Goal: Task Accomplishment & Management: Use online tool/utility

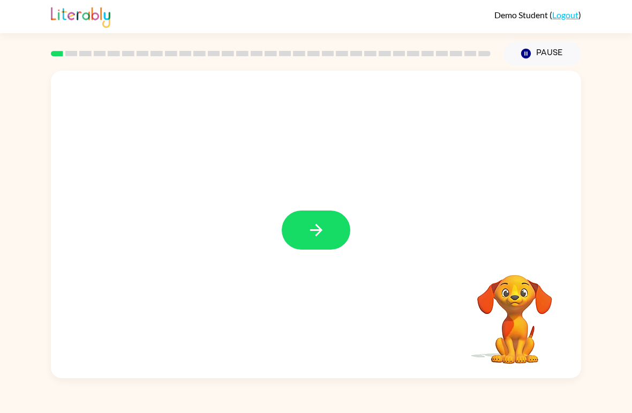
click at [315, 224] on icon "button" at bounding box center [316, 230] width 19 height 19
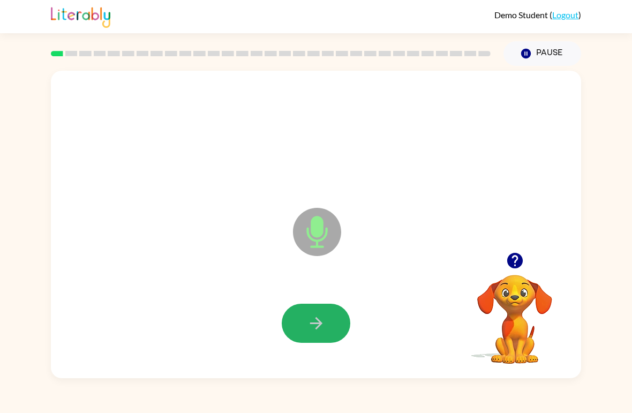
click at [307, 329] on icon "button" at bounding box center [316, 323] width 19 height 19
click at [302, 328] on button "button" at bounding box center [316, 323] width 69 height 39
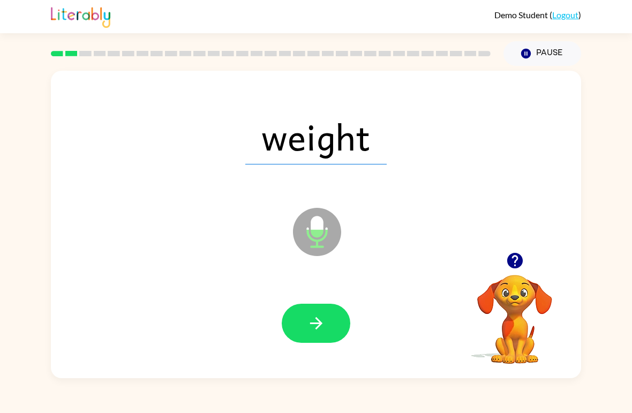
click at [311, 316] on icon "button" at bounding box center [316, 323] width 19 height 19
click at [308, 325] on icon "button" at bounding box center [316, 323] width 19 height 19
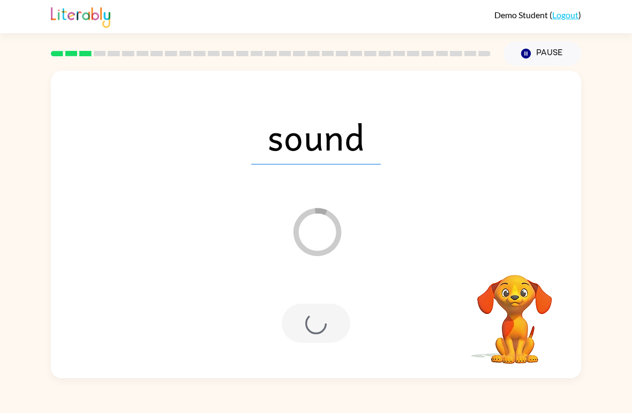
click at [536, 44] on button "Pause Pause" at bounding box center [543, 53] width 78 height 25
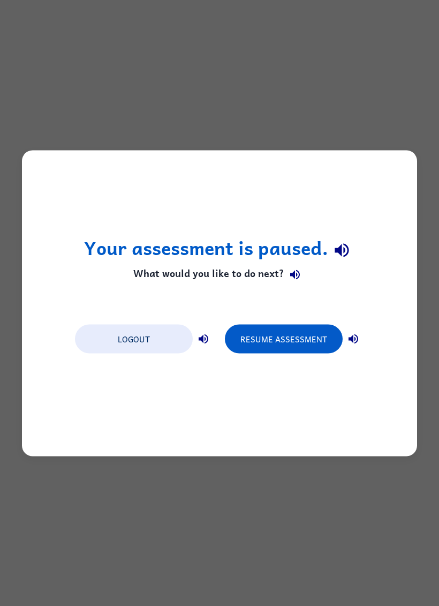
click at [153, 338] on button "Logout" at bounding box center [134, 338] width 118 height 29
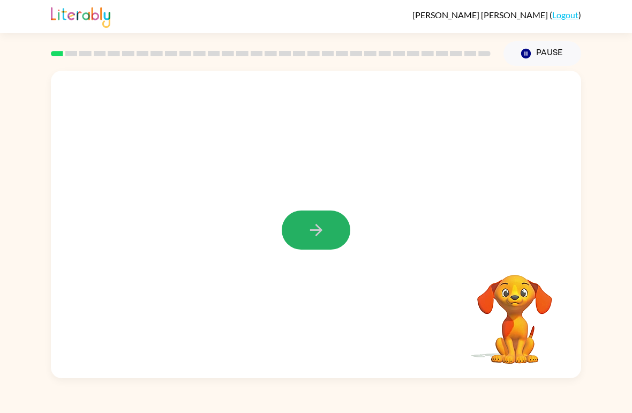
click at [307, 223] on icon "button" at bounding box center [316, 230] width 19 height 19
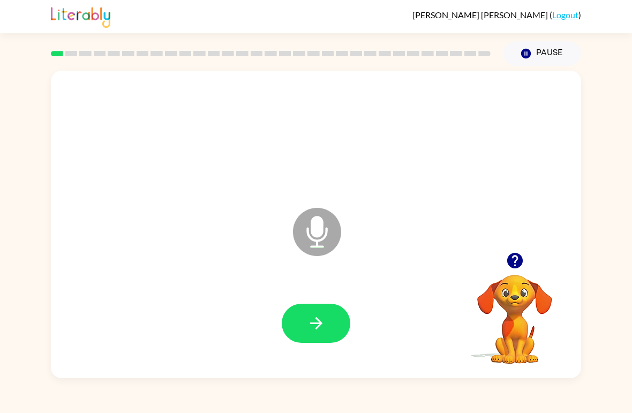
click at [314, 313] on button "button" at bounding box center [316, 323] width 69 height 39
click at [316, 313] on button "button" at bounding box center [316, 323] width 69 height 39
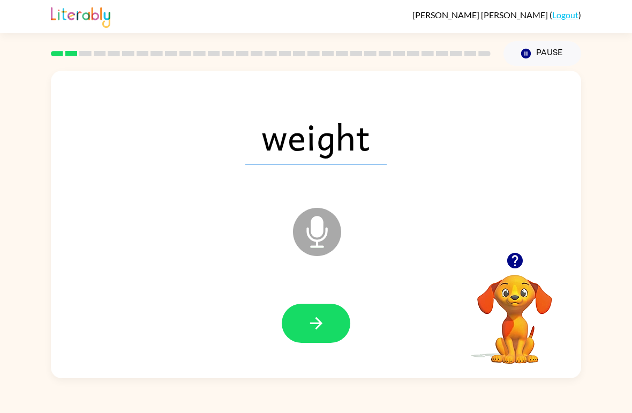
click at [291, 320] on button "button" at bounding box center [316, 323] width 69 height 39
click at [326, 325] on button "button" at bounding box center [316, 323] width 69 height 39
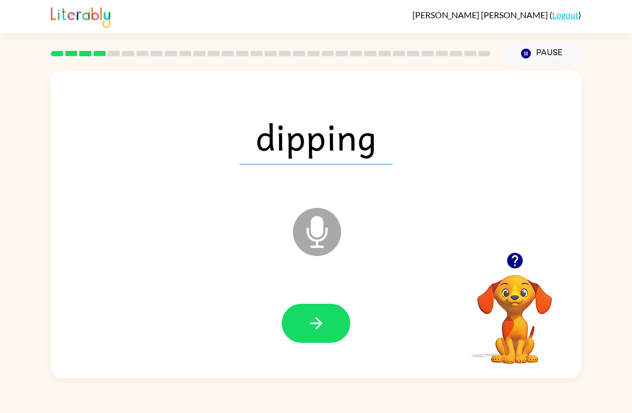
click at [282, 325] on button "button" at bounding box center [316, 323] width 69 height 39
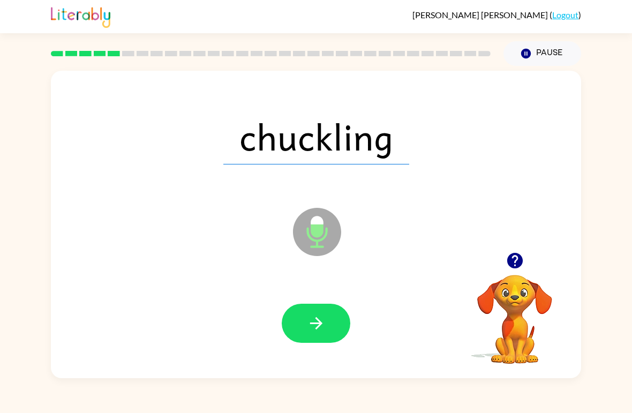
click at [296, 319] on button "button" at bounding box center [316, 323] width 69 height 39
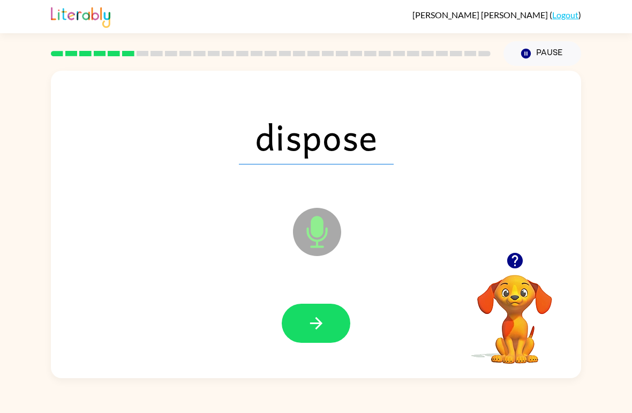
click at [295, 321] on button "button" at bounding box center [316, 323] width 69 height 39
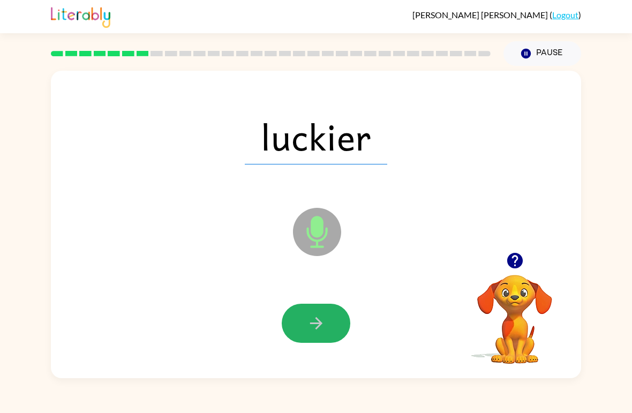
click at [298, 321] on button "button" at bounding box center [316, 323] width 69 height 39
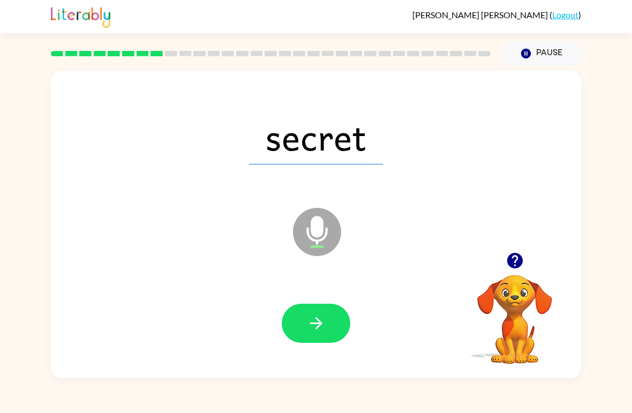
click at [289, 323] on button "button" at bounding box center [316, 323] width 69 height 39
click at [296, 326] on button "button" at bounding box center [316, 323] width 69 height 39
click at [291, 323] on button "button" at bounding box center [316, 323] width 69 height 39
click at [291, 324] on button "button" at bounding box center [316, 323] width 69 height 39
click at [291, 317] on button "button" at bounding box center [316, 323] width 69 height 39
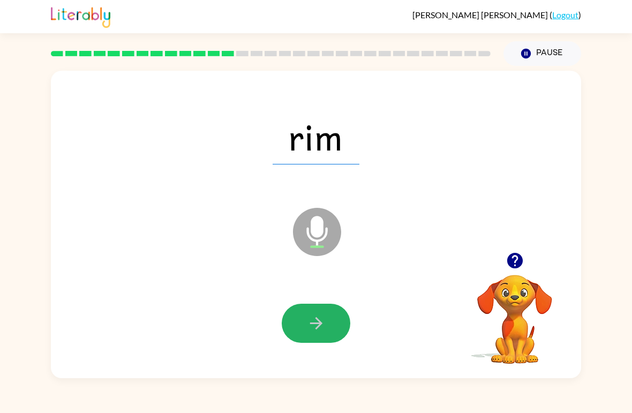
click at [291, 326] on button "button" at bounding box center [316, 323] width 69 height 39
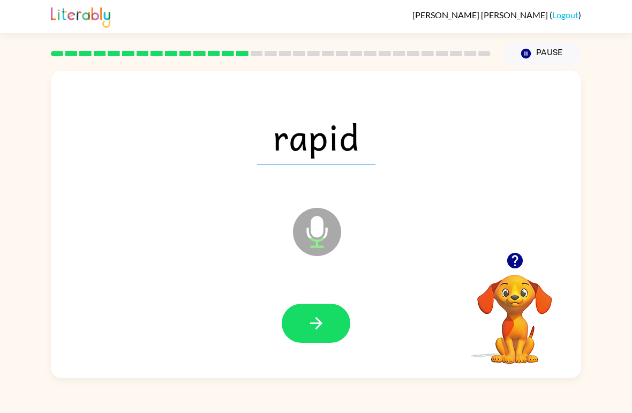
click at [290, 320] on button "button" at bounding box center [316, 323] width 69 height 39
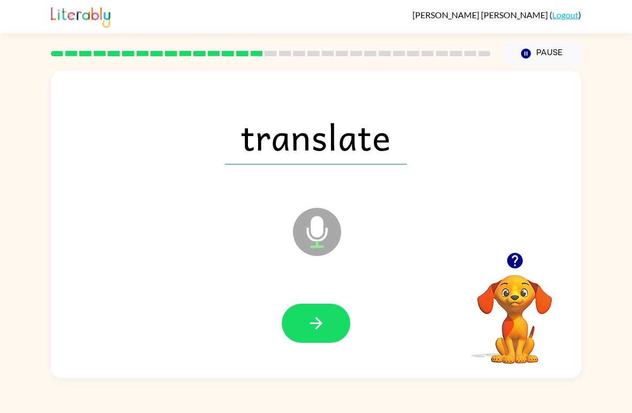
click at [289, 324] on button "button" at bounding box center [316, 323] width 69 height 39
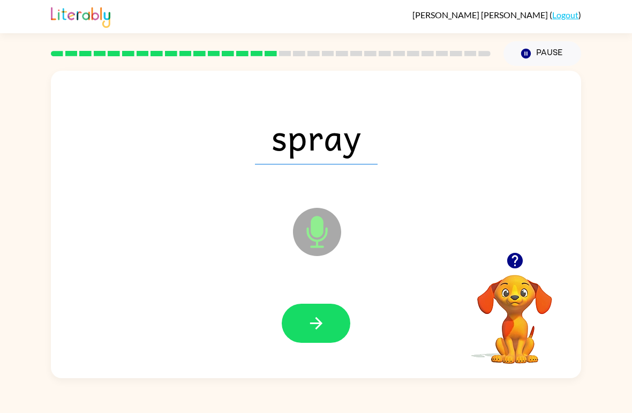
click at [291, 326] on button "button" at bounding box center [316, 323] width 69 height 39
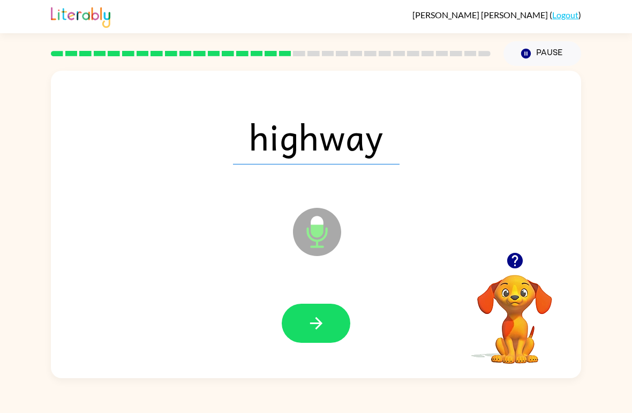
click at [288, 327] on button "button" at bounding box center [316, 323] width 69 height 39
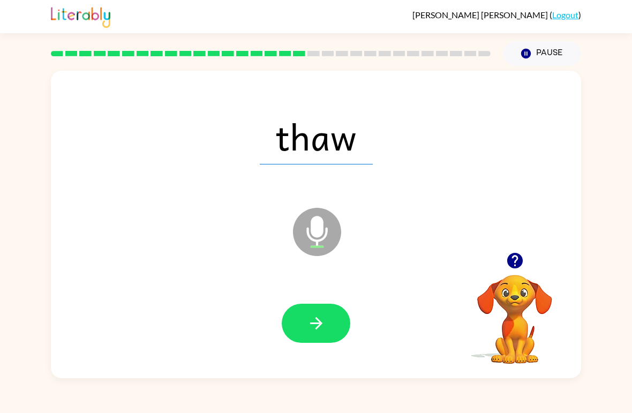
click at [288, 334] on button "button" at bounding box center [316, 323] width 69 height 39
click at [282, 333] on div at bounding box center [316, 323] width 69 height 39
click at [277, 331] on div at bounding box center [316, 324] width 509 height 88
click at [326, 327] on button "button" at bounding box center [316, 323] width 69 height 39
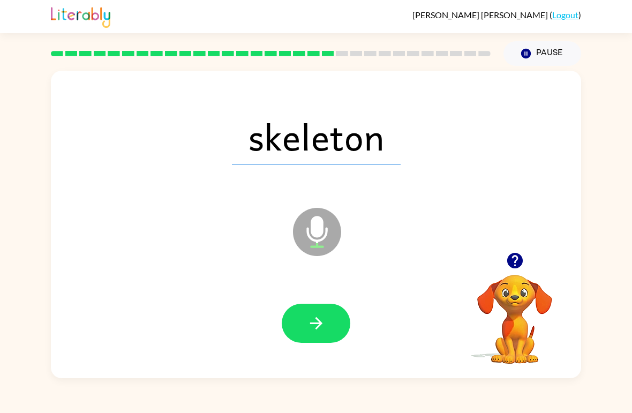
click at [299, 310] on button "button" at bounding box center [316, 323] width 69 height 39
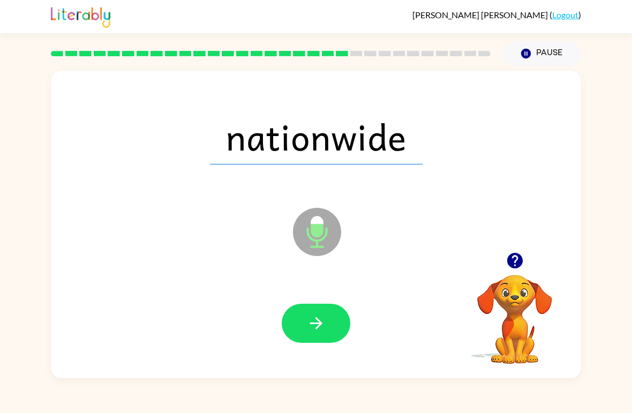
click at [298, 315] on button "button" at bounding box center [316, 323] width 69 height 39
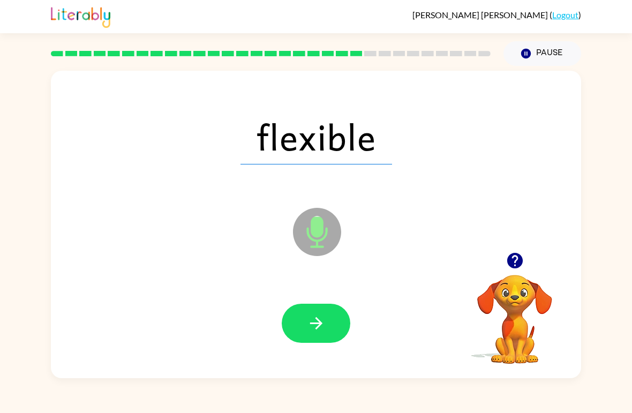
click at [297, 323] on button "button" at bounding box center [316, 323] width 69 height 39
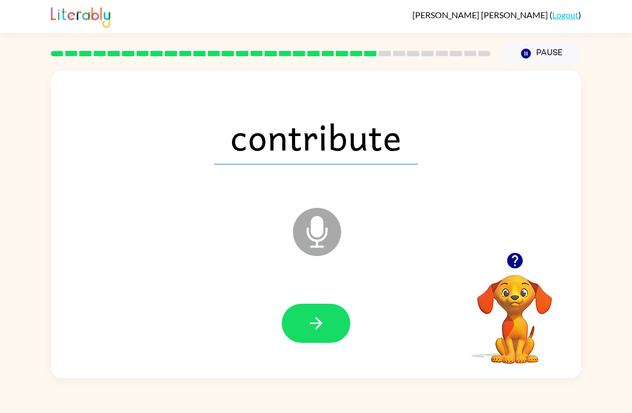
click at [295, 324] on button "button" at bounding box center [316, 323] width 69 height 39
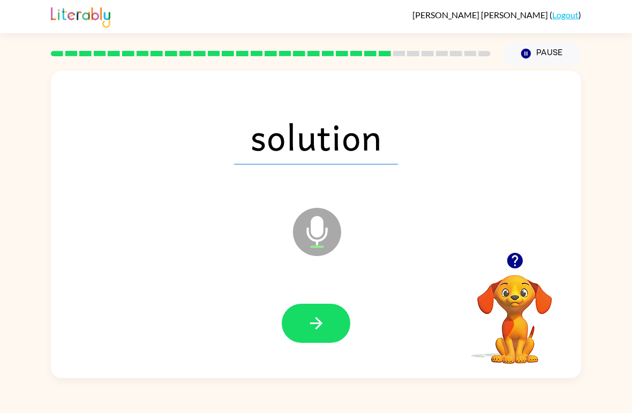
click at [296, 325] on button "button" at bounding box center [316, 323] width 69 height 39
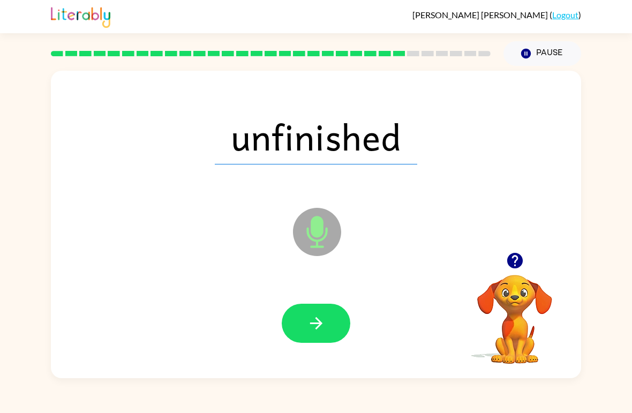
click at [297, 324] on button "button" at bounding box center [316, 323] width 69 height 39
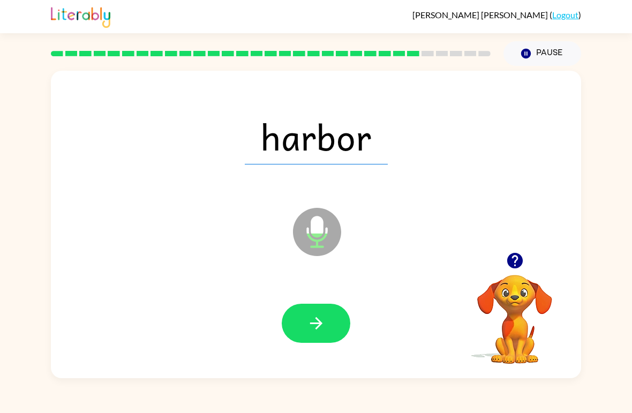
click at [297, 324] on button "button" at bounding box center [316, 323] width 69 height 39
click at [300, 323] on button "button" at bounding box center [316, 323] width 69 height 39
click at [298, 326] on button "button" at bounding box center [316, 323] width 69 height 39
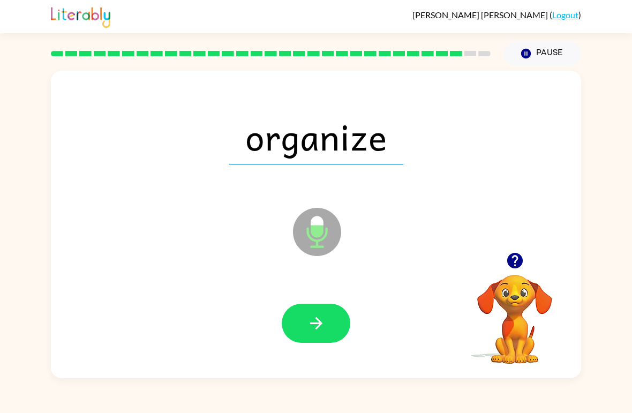
click at [299, 323] on button "button" at bounding box center [316, 323] width 69 height 39
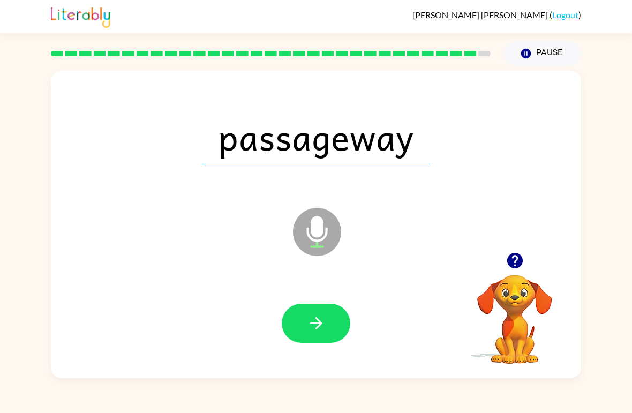
click at [298, 319] on button "button" at bounding box center [316, 323] width 69 height 39
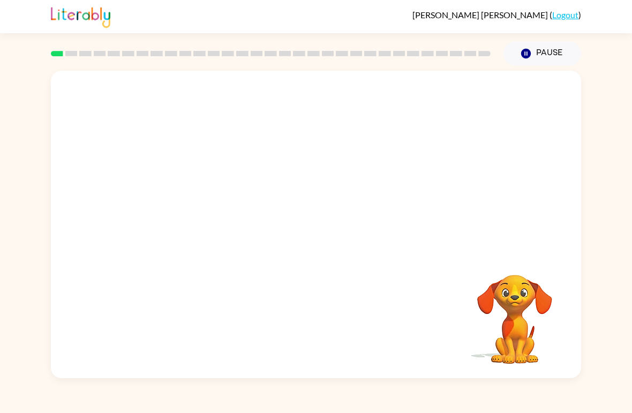
click at [500, 301] on video "Your browser must support playing .mp4 files to use Literably. Please try using…" at bounding box center [514, 311] width 107 height 107
click at [329, 238] on button "button" at bounding box center [316, 230] width 69 height 39
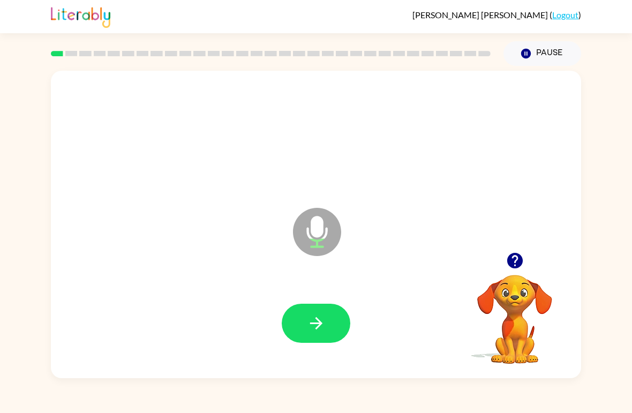
click at [327, 322] on button "button" at bounding box center [316, 323] width 69 height 39
click at [326, 321] on div at bounding box center [316, 324] width 509 height 88
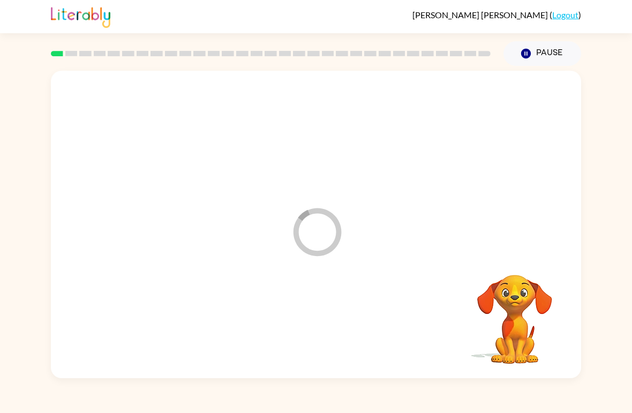
click at [322, 326] on div at bounding box center [316, 324] width 509 height 88
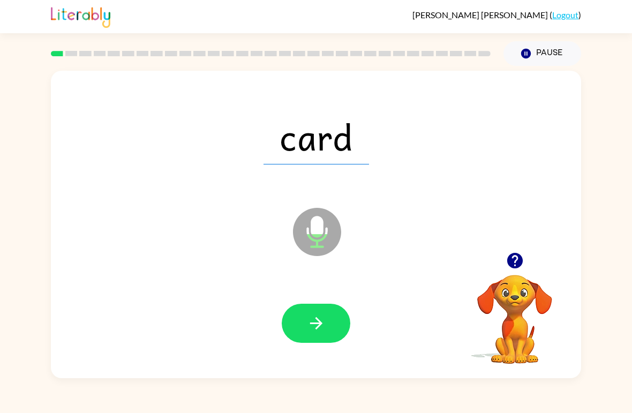
click at [331, 324] on button "button" at bounding box center [316, 323] width 69 height 39
click at [328, 321] on button "button" at bounding box center [316, 323] width 69 height 39
click at [327, 319] on button "button" at bounding box center [316, 323] width 69 height 39
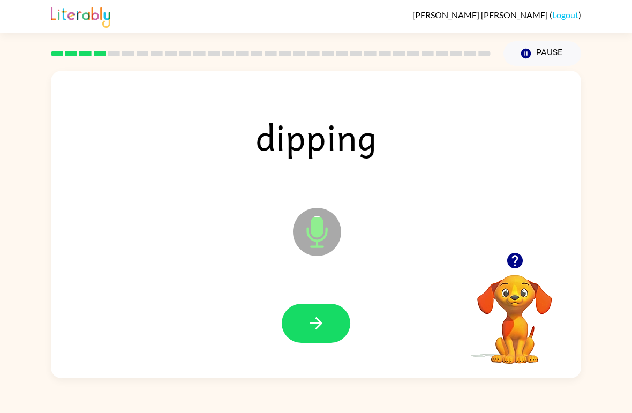
click at [325, 322] on icon "button" at bounding box center [316, 323] width 19 height 19
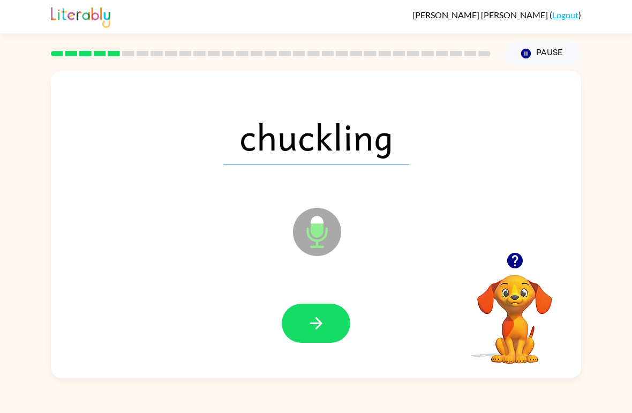
click at [321, 325] on icon "button" at bounding box center [316, 323] width 19 height 19
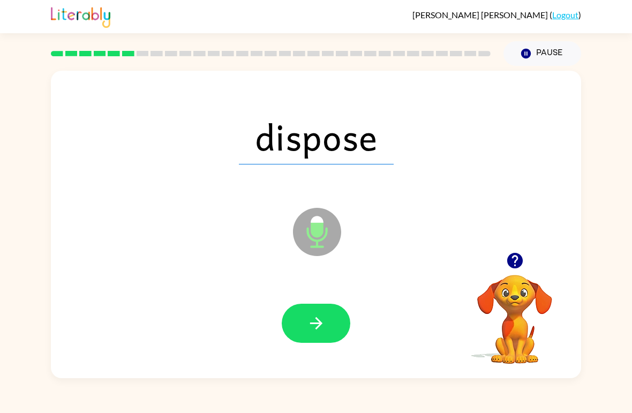
click at [333, 319] on button "button" at bounding box center [316, 323] width 69 height 39
click at [313, 333] on icon "button" at bounding box center [316, 323] width 19 height 19
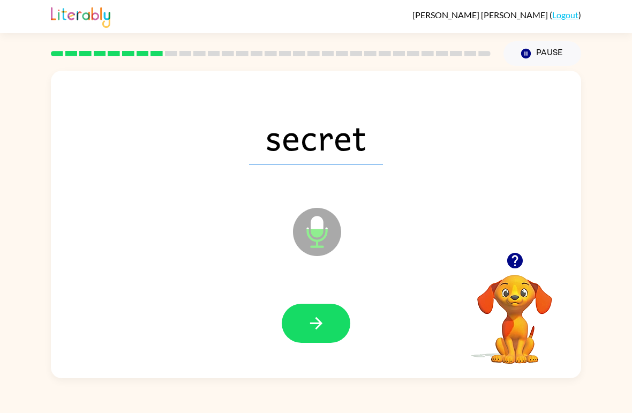
click at [318, 324] on icon "button" at bounding box center [316, 323] width 12 height 12
click at [320, 339] on button "button" at bounding box center [316, 323] width 69 height 39
click at [312, 322] on icon "button" at bounding box center [316, 323] width 19 height 19
click at [313, 331] on icon "button" at bounding box center [316, 323] width 19 height 19
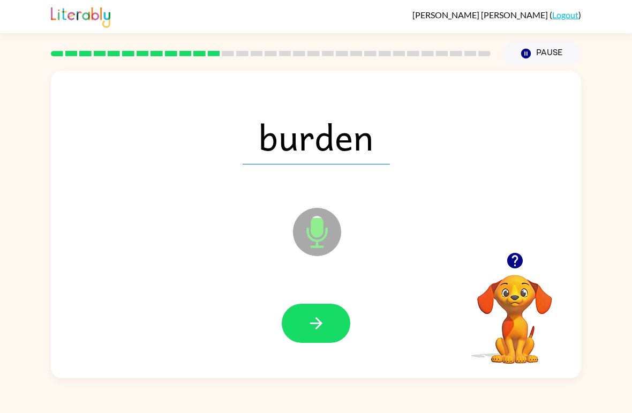
click at [313, 321] on icon "button" at bounding box center [316, 323] width 19 height 19
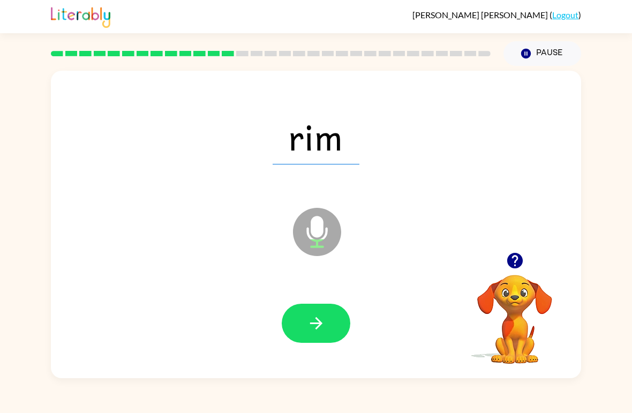
click at [319, 311] on button "button" at bounding box center [316, 323] width 69 height 39
click at [319, 319] on icon "button" at bounding box center [316, 323] width 19 height 19
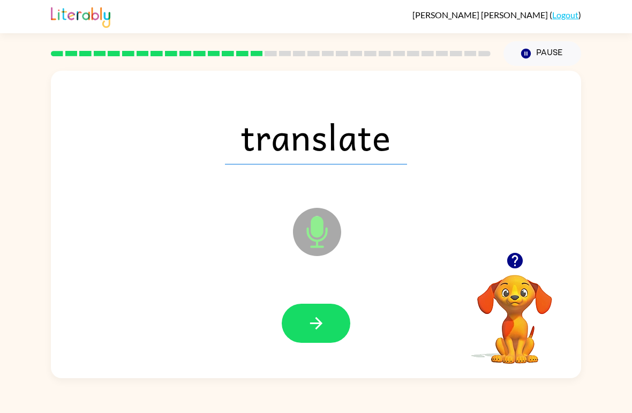
click at [316, 328] on icon "button" at bounding box center [316, 323] width 12 height 12
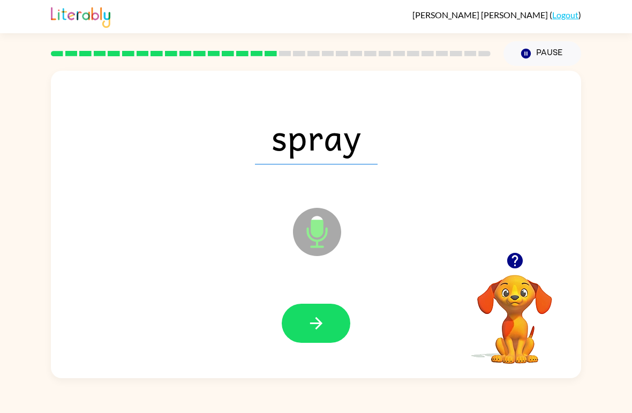
click at [311, 321] on icon "button" at bounding box center [316, 323] width 19 height 19
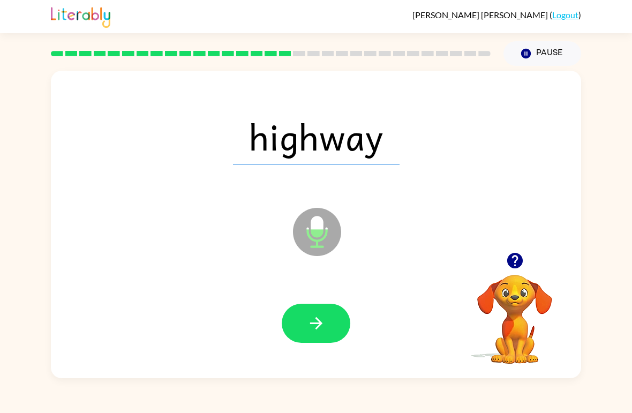
click at [313, 333] on icon "button" at bounding box center [316, 323] width 19 height 19
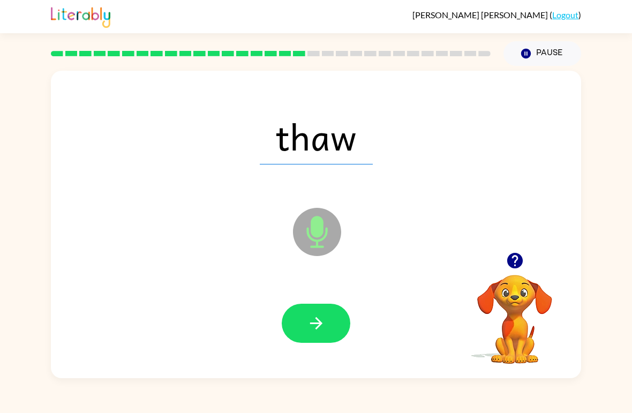
click at [332, 323] on button "button" at bounding box center [316, 323] width 69 height 39
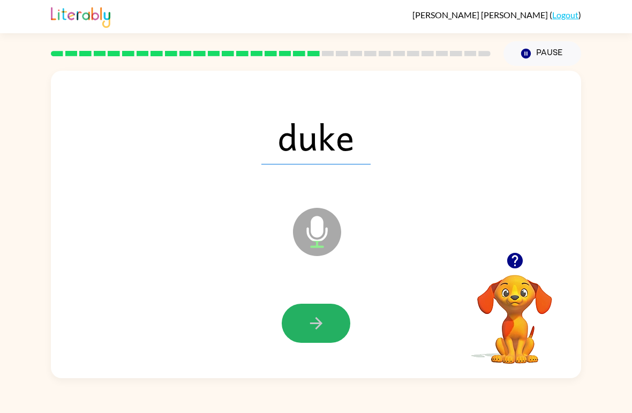
click at [321, 325] on icon "button" at bounding box center [316, 323] width 19 height 19
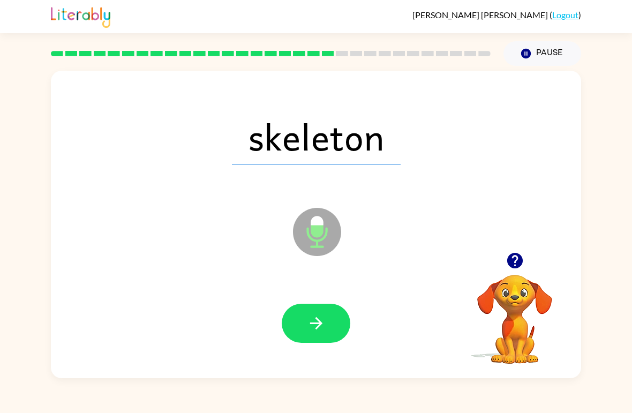
click at [324, 326] on icon "button" at bounding box center [316, 323] width 19 height 19
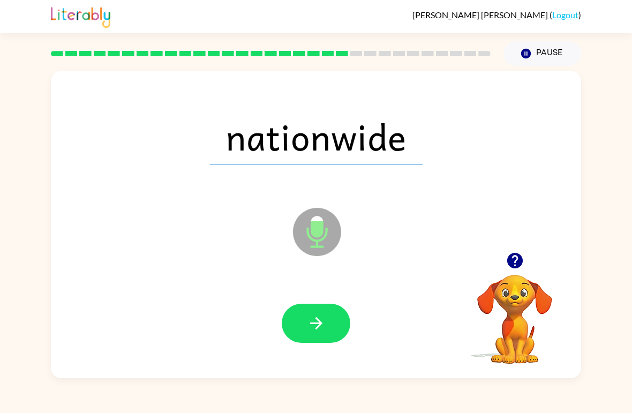
click at [317, 336] on button "button" at bounding box center [316, 323] width 69 height 39
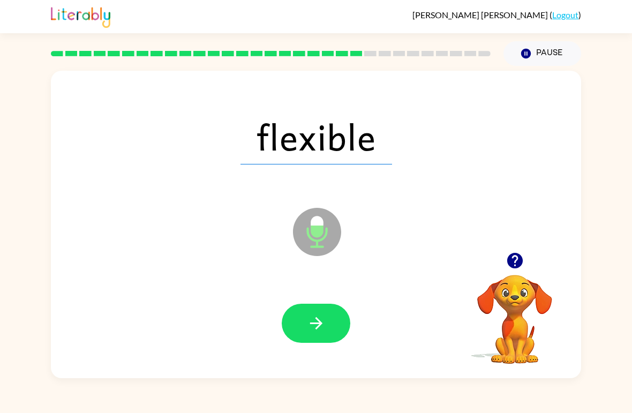
click at [321, 326] on icon "button" at bounding box center [316, 323] width 19 height 19
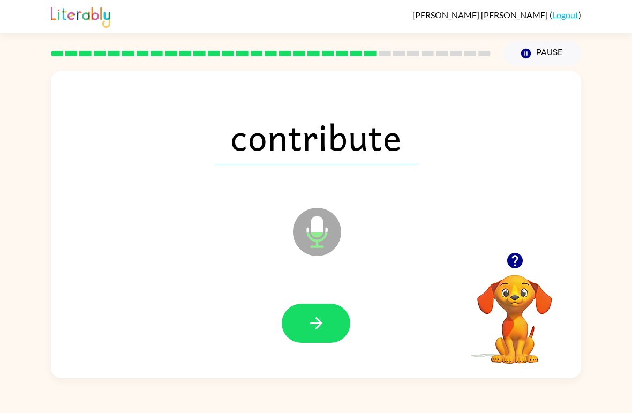
click at [315, 322] on icon "button" at bounding box center [316, 323] width 19 height 19
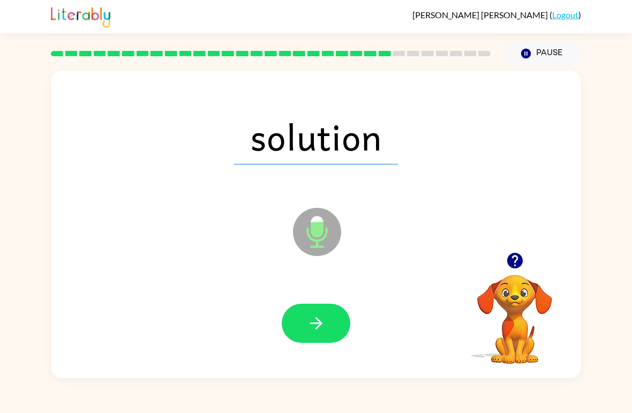
click at [318, 320] on icon "button" at bounding box center [316, 323] width 12 height 12
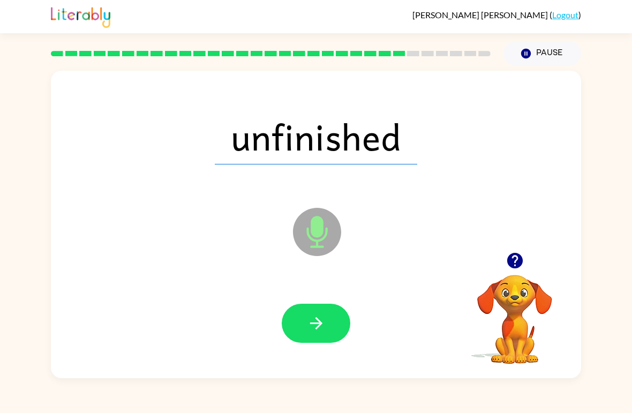
click at [319, 331] on icon "button" at bounding box center [316, 323] width 19 height 19
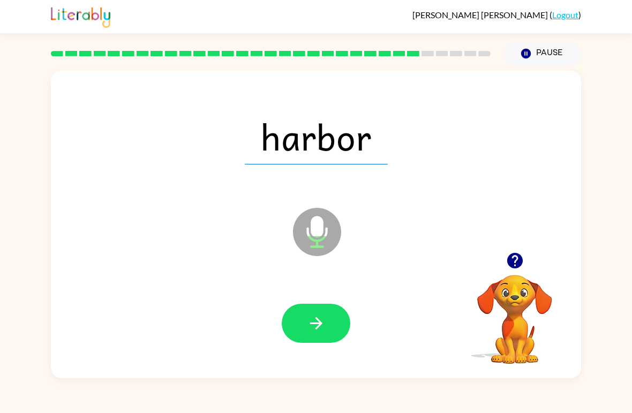
click at [315, 330] on icon "button" at bounding box center [316, 323] width 19 height 19
click at [316, 329] on icon "button" at bounding box center [316, 323] width 12 height 12
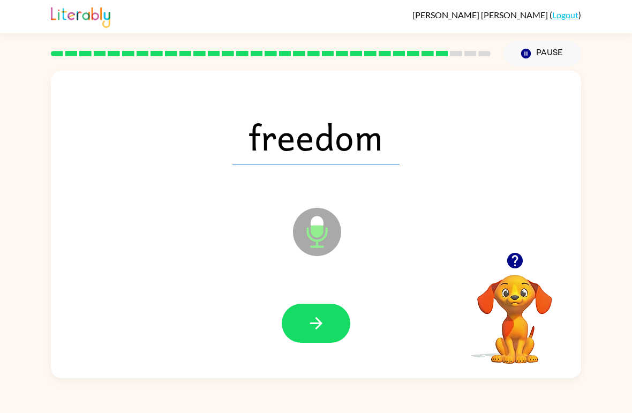
click at [320, 336] on button "button" at bounding box center [316, 323] width 69 height 39
click at [317, 336] on button "button" at bounding box center [316, 323] width 69 height 39
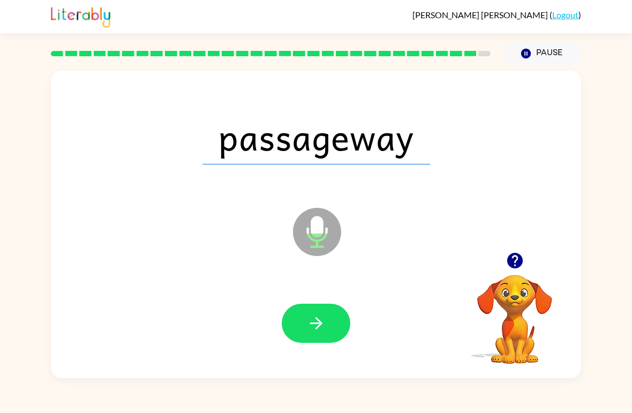
click at [321, 334] on button "button" at bounding box center [316, 323] width 69 height 39
